Goal: Complete application form

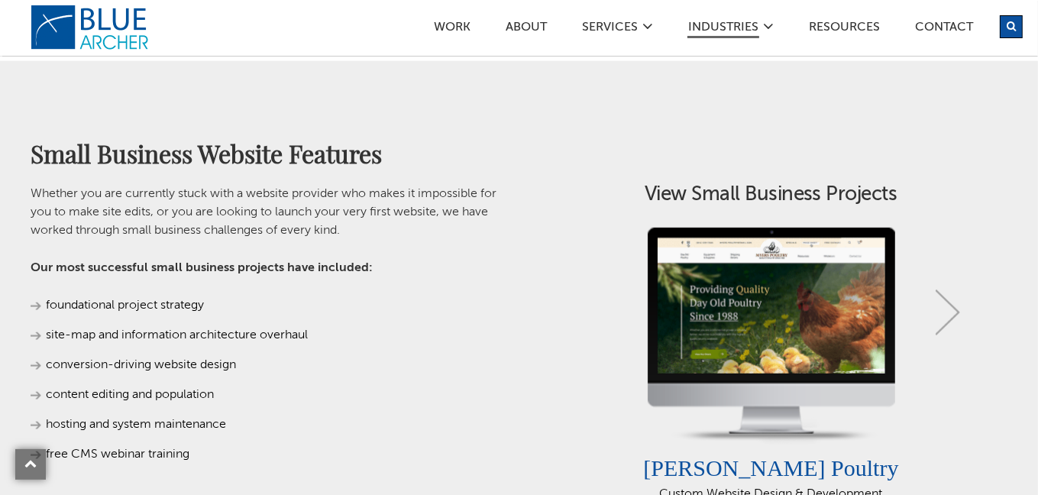
scroll to position [1069, 0]
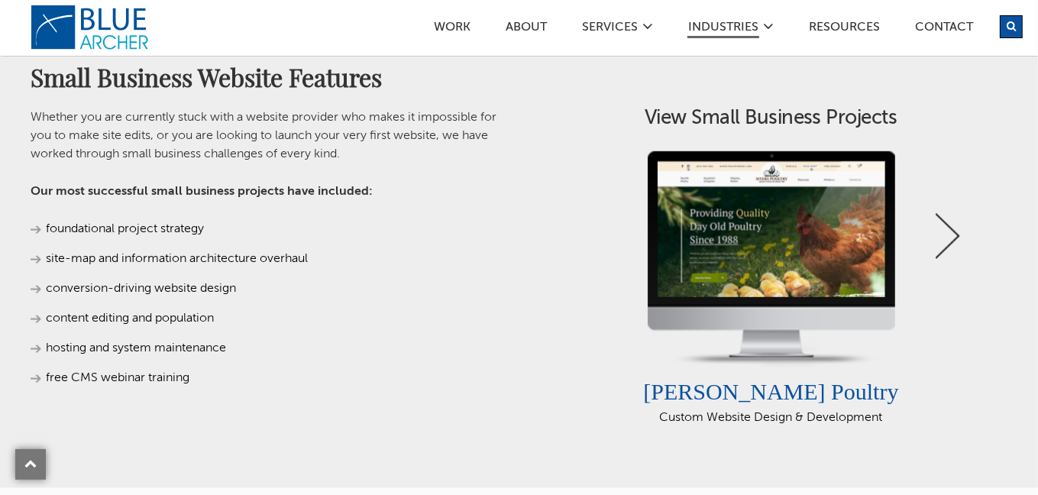
click at [952, 221] on link "Next" at bounding box center [947, 236] width 24 height 46
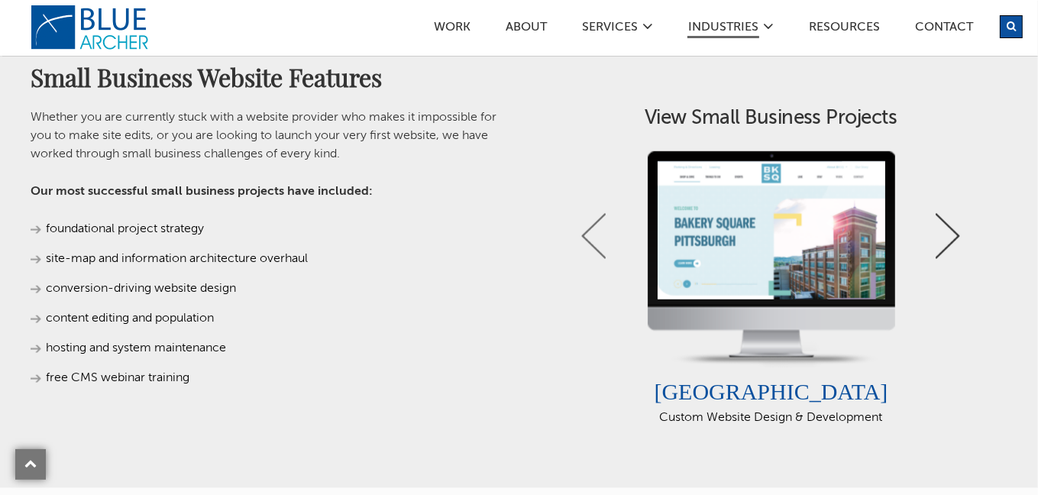
click at [950, 231] on link "Next" at bounding box center [947, 236] width 24 height 46
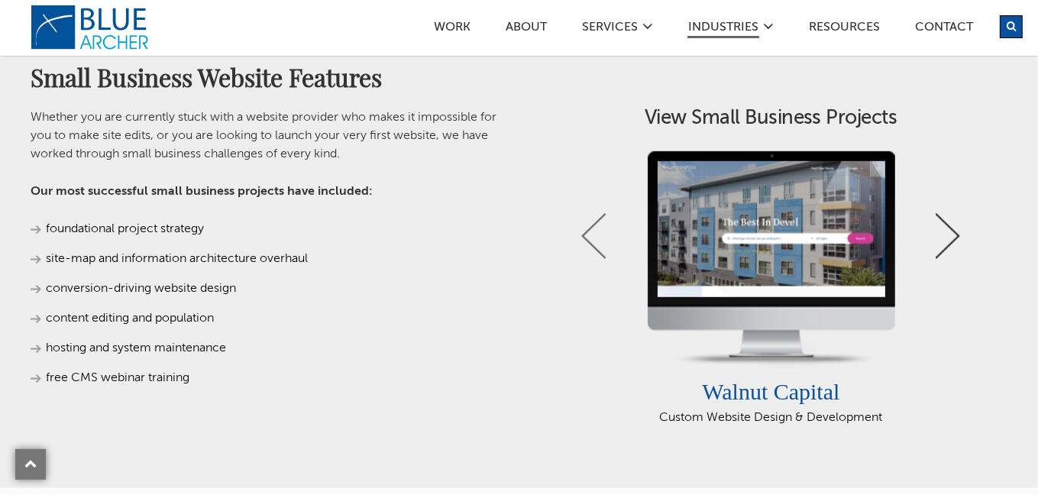
click at [947, 228] on link "Next" at bounding box center [947, 236] width 24 height 46
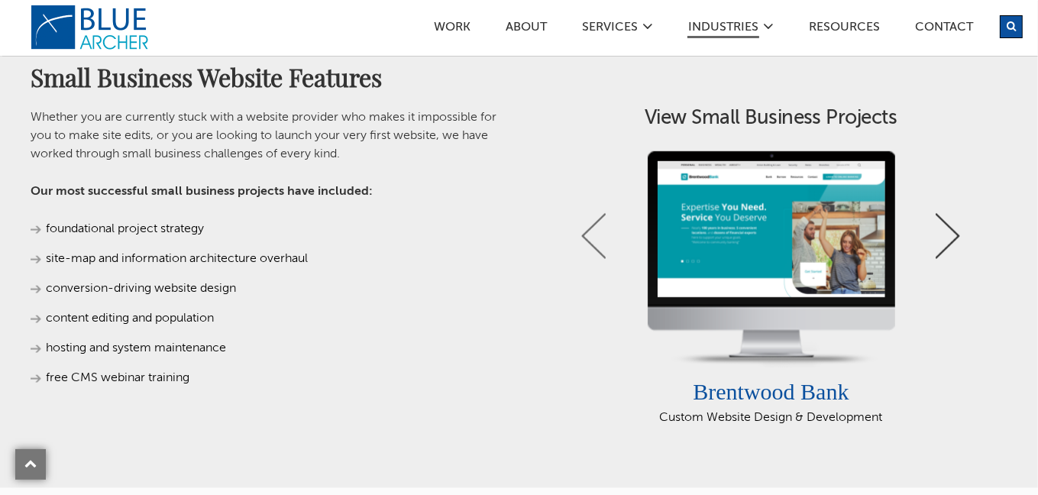
click at [947, 228] on link "Next" at bounding box center [947, 236] width 24 height 46
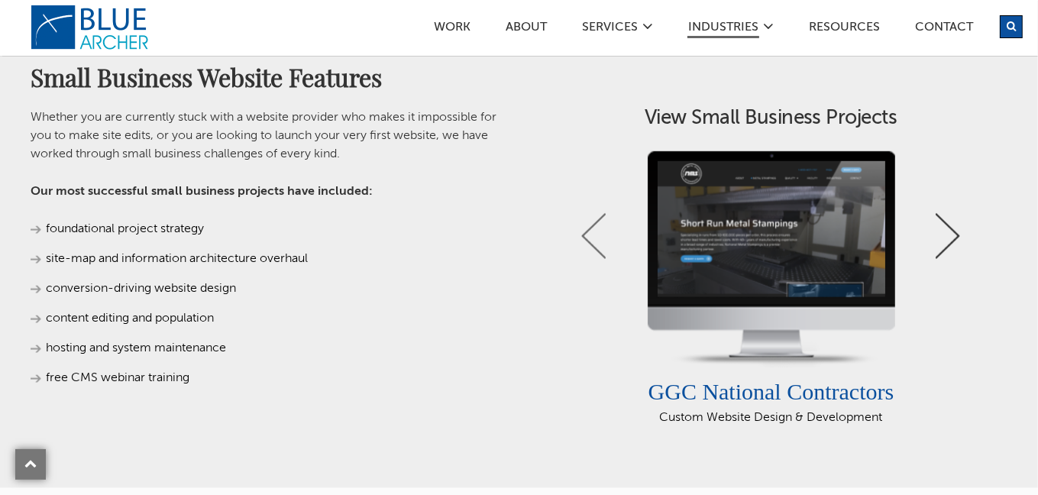
click at [947, 228] on link "Next" at bounding box center [947, 236] width 24 height 46
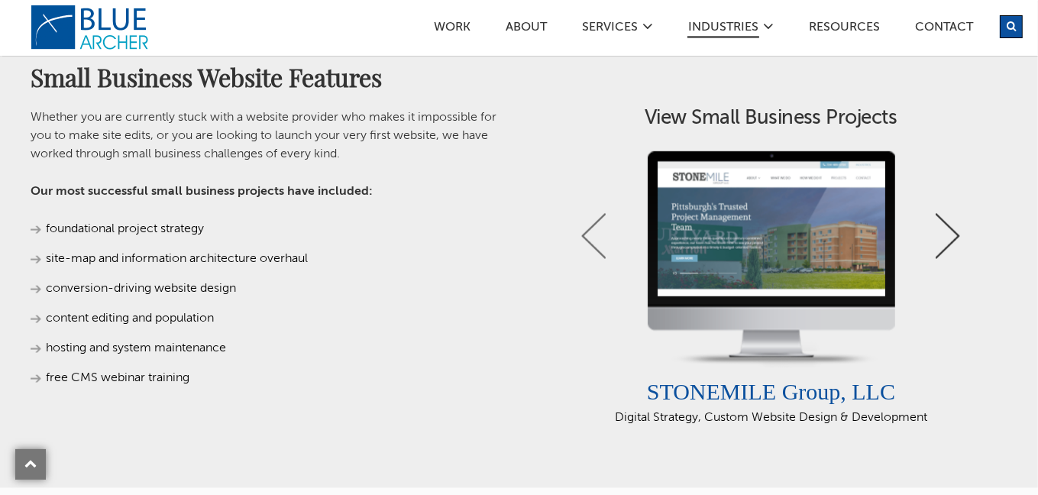
click at [947, 228] on link "Next" at bounding box center [947, 236] width 24 height 46
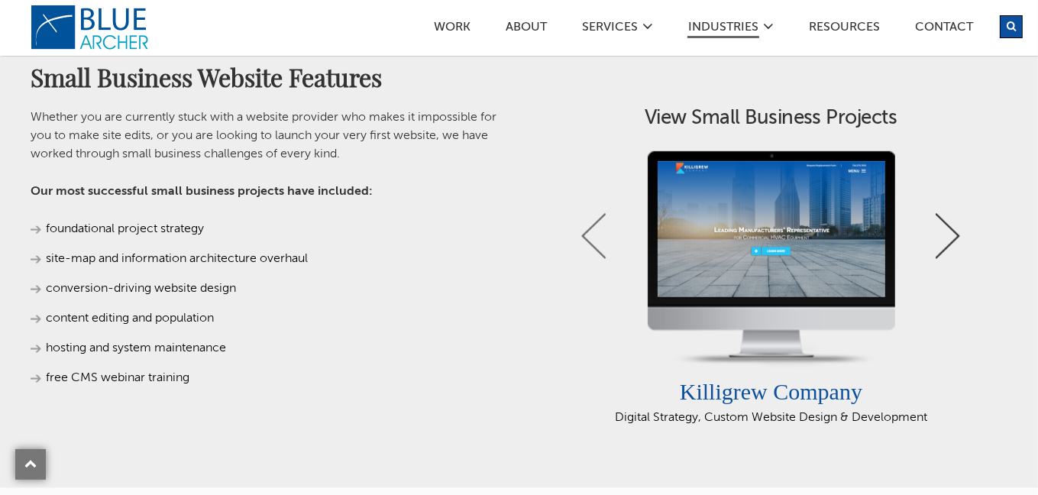
click at [947, 228] on link "Next" at bounding box center [947, 236] width 24 height 46
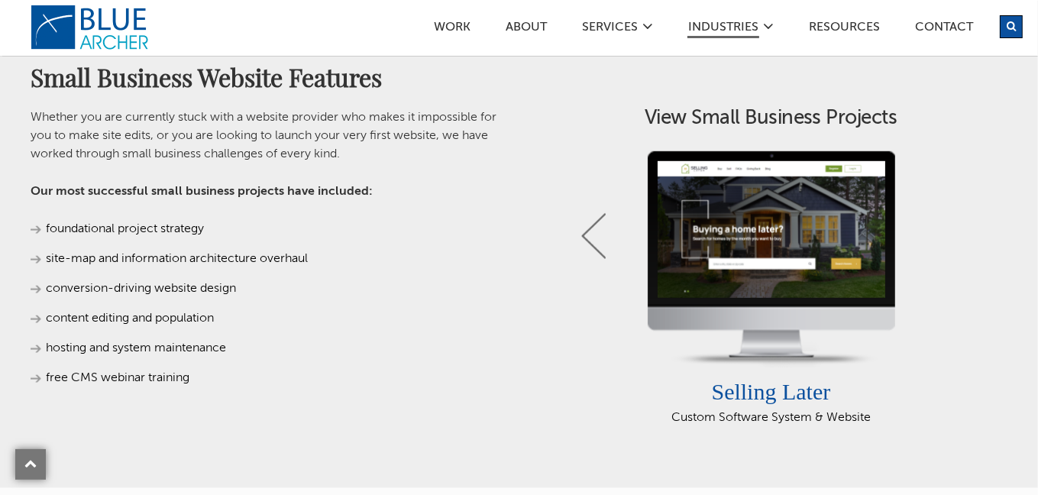
click at [942, 222] on link "Next" at bounding box center [947, 236] width 24 height 46
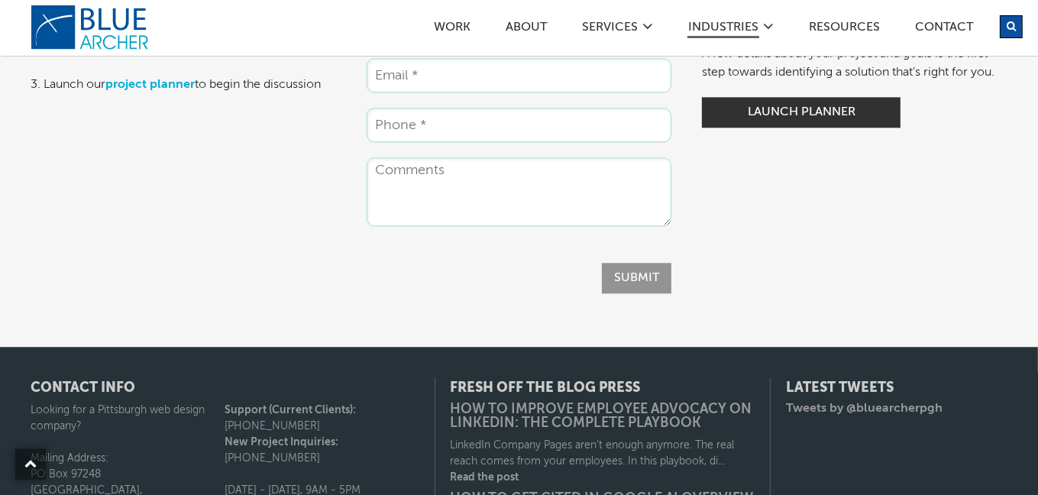
scroll to position [3360, 0]
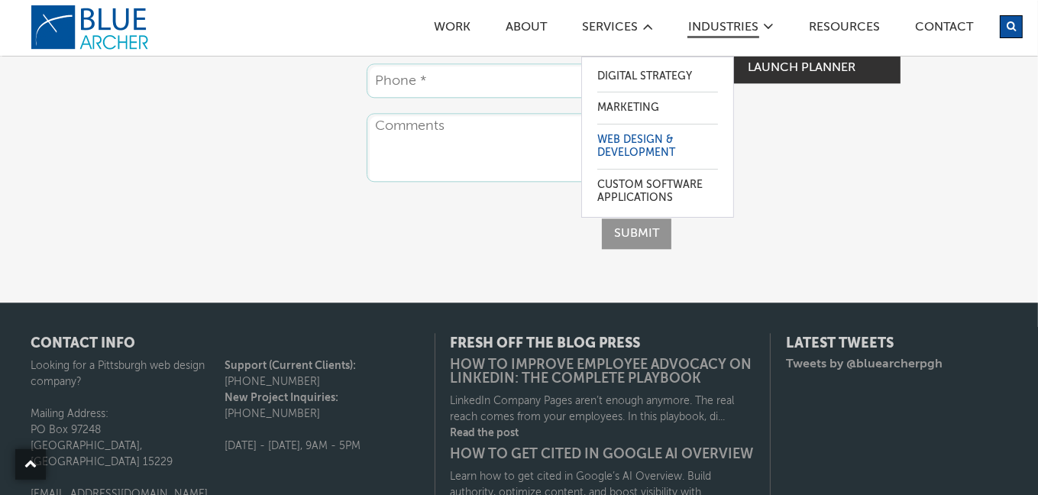
click at [660, 152] on link "Web Design & Development" at bounding box center [657, 146] width 121 height 44
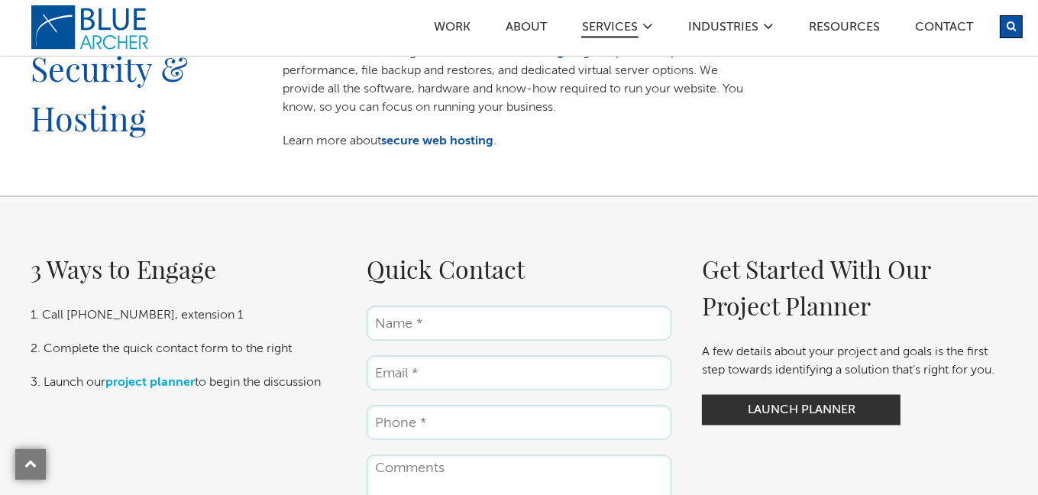
scroll to position [2138, 0]
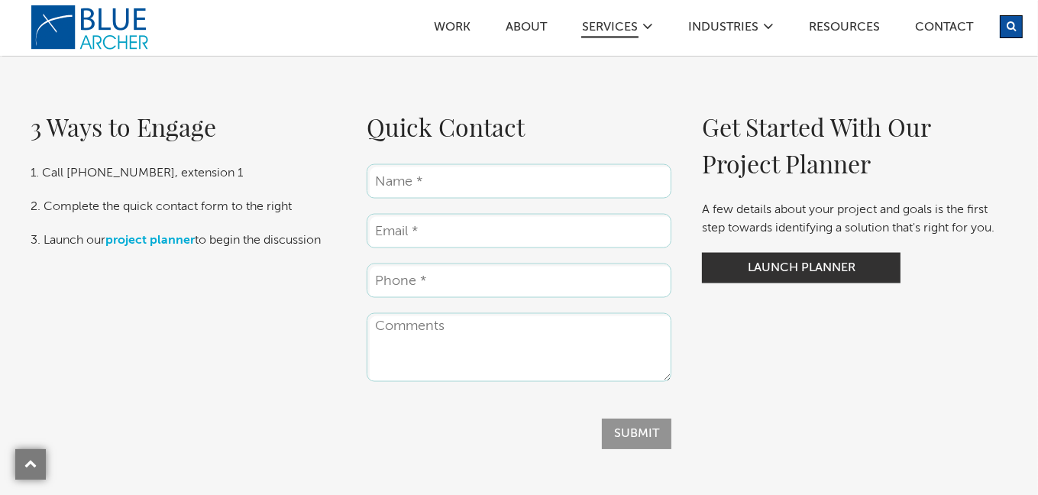
click at [473, 189] on input "Name *" at bounding box center [519, 181] width 305 height 34
type input "Nathali AB Martin"
type input "Barbosanathali2@gmail.com"
type input "5134858656"
type input "N"
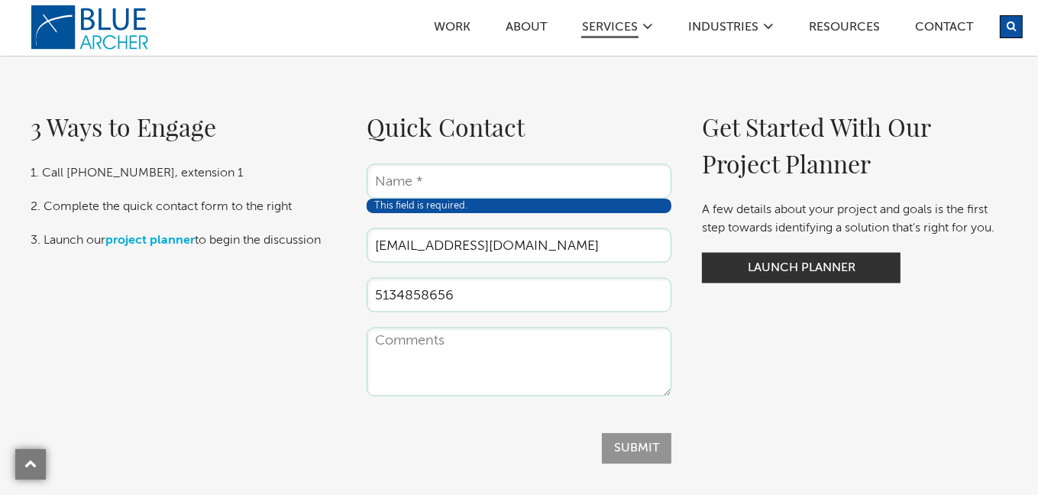
drag, startPoint x: 567, startPoint y: 237, endPoint x: 412, endPoint y: 254, distance: 155.9
click at [412, 254] on input "Barbosanathali2@gmail.com" at bounding box center [519, 245] width 305 height 34
